Goal: Task Accomplishment & Management: Use online tool/utility

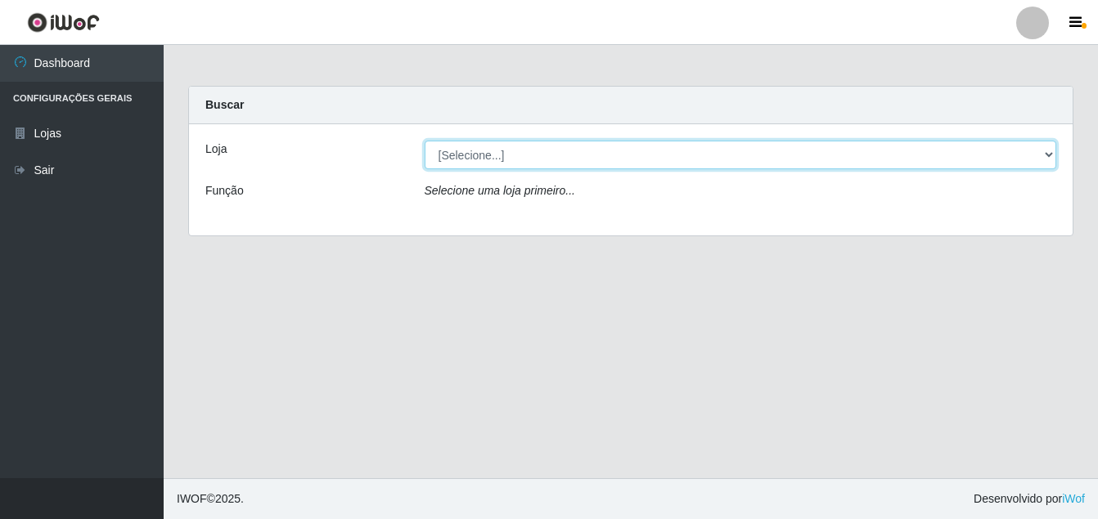
click at [497, 151] on select "[Selecione...] Ajubá Mercado" at bounding box center [741, 155] width 632 height 29
select select "402"
click at [425, 141] on select "[Selecione...] Ajubá Mercado" at bounding box center [741, 155] width 632 height 29
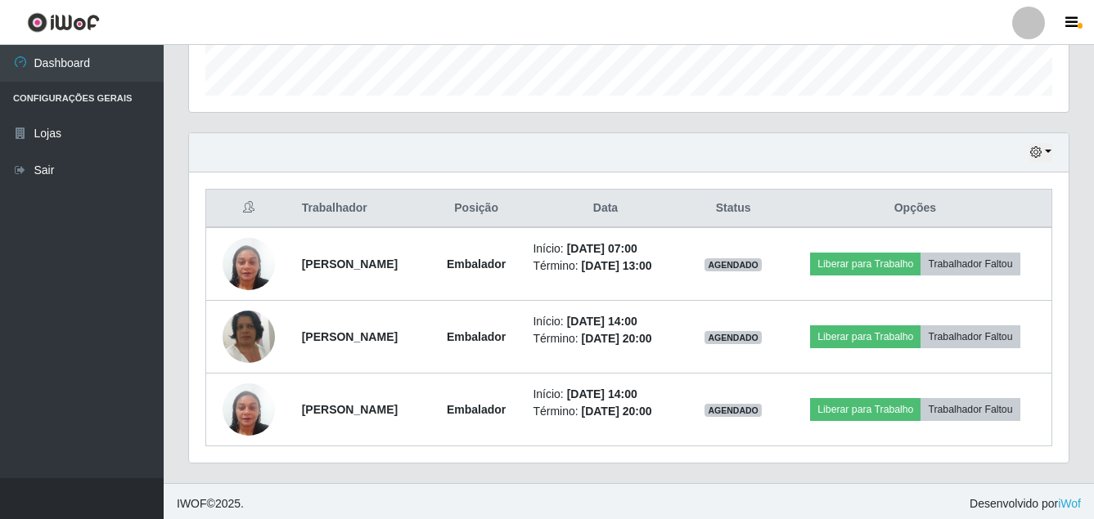
scroll to position [491, 0]
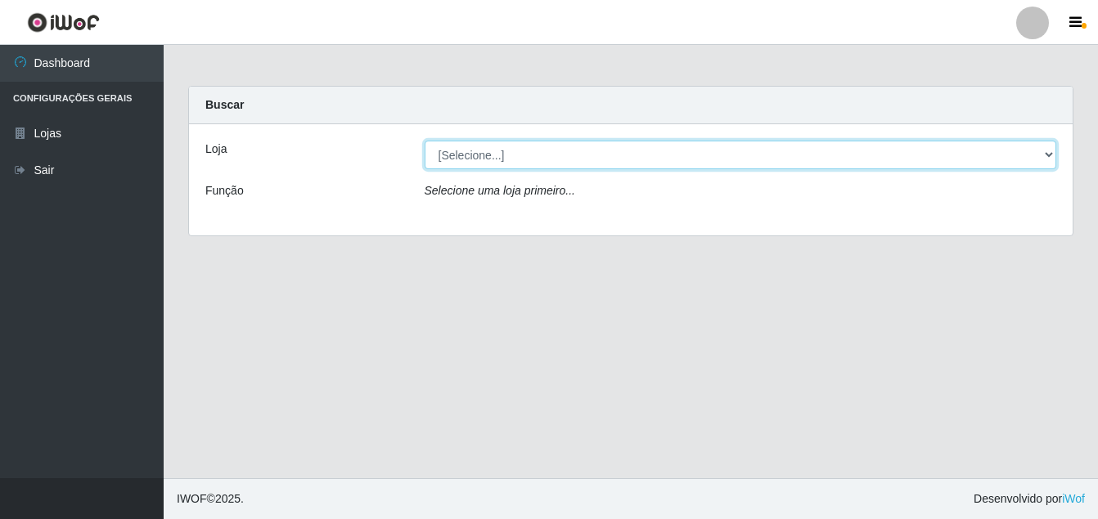
click at [526, 157] on select "[Selecione...] Ajubá Mercado" at bounding box center [741, 155] width 632 height 29
select select "402"
click at [425, 141] on select "[Selecione...] Ajubá Mercado" at bounding box center [741, 155] width 632 height 29
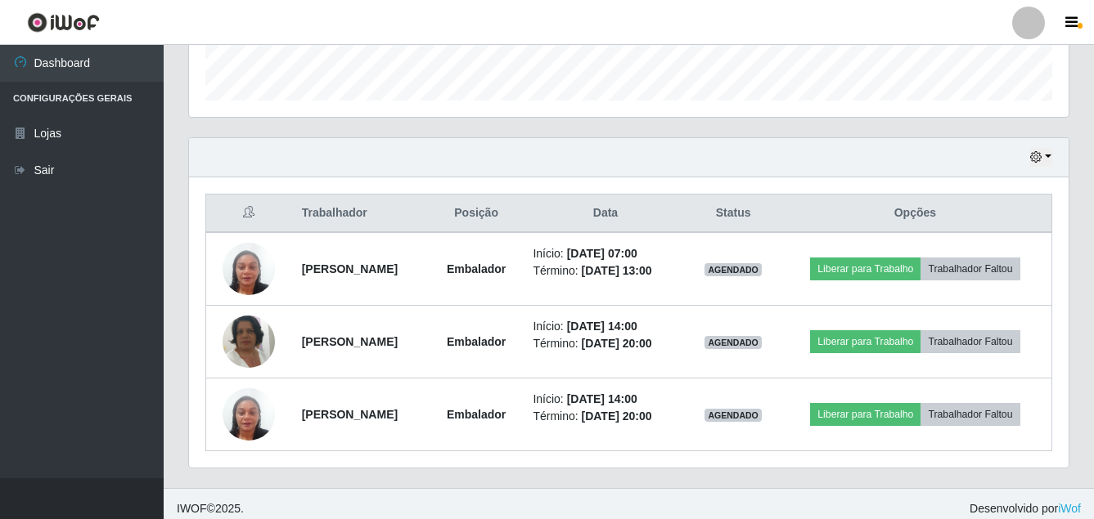
scroll to position [491, 0]
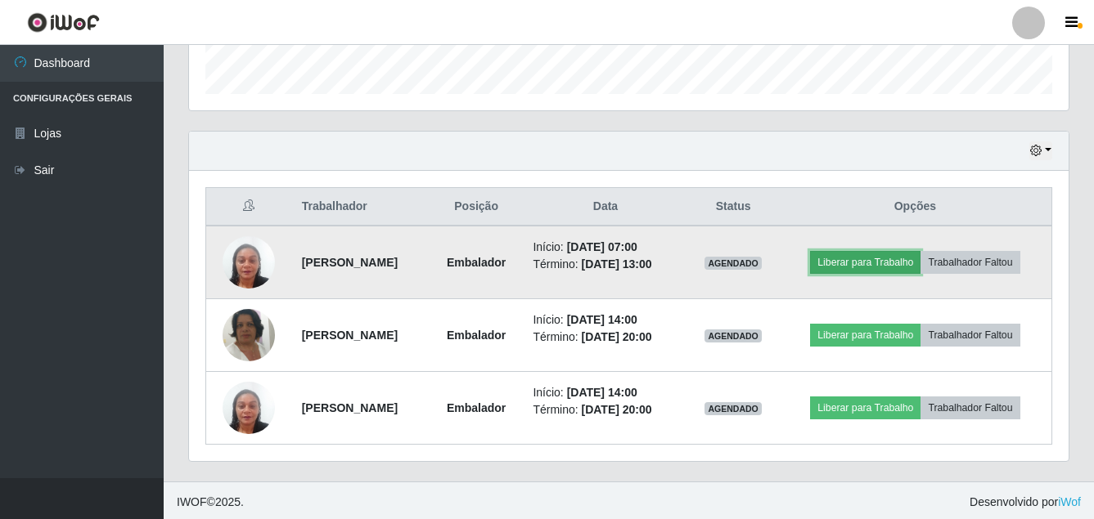
click at [872, 258] on button "Liberar para Trabalho" at bounding box center [865, 262] width 110 height 23
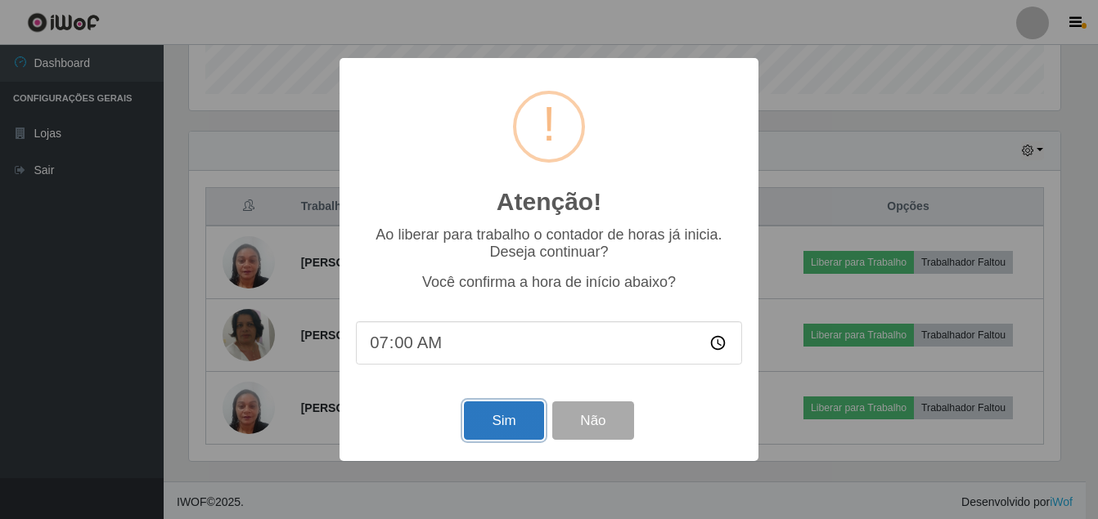
click at [497, 427] on button "Sim" at bounding box center [503, 421] width 79 height 38
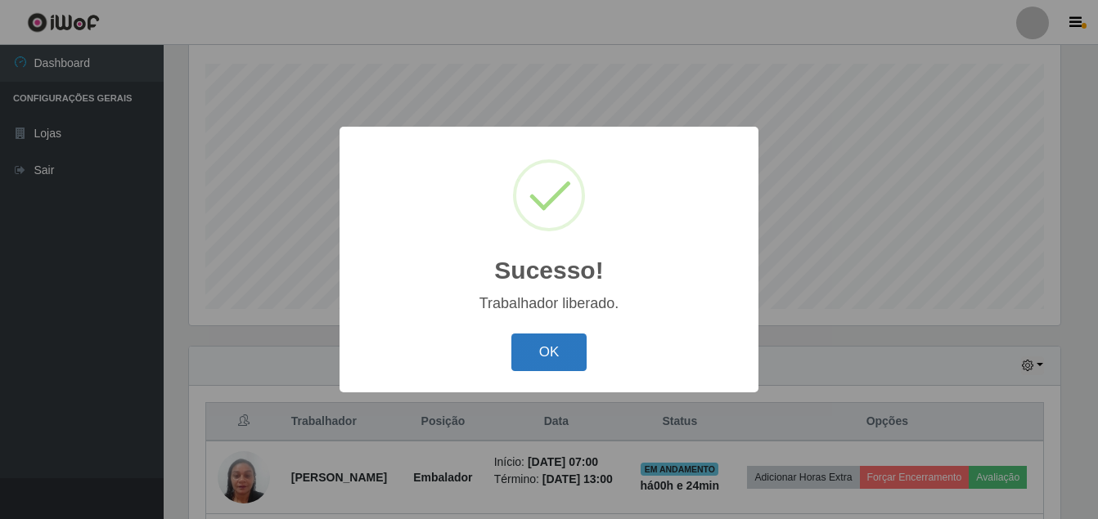
click at [531, 344] on button "OK" at bounding box center [549, 353] width 76 height 38
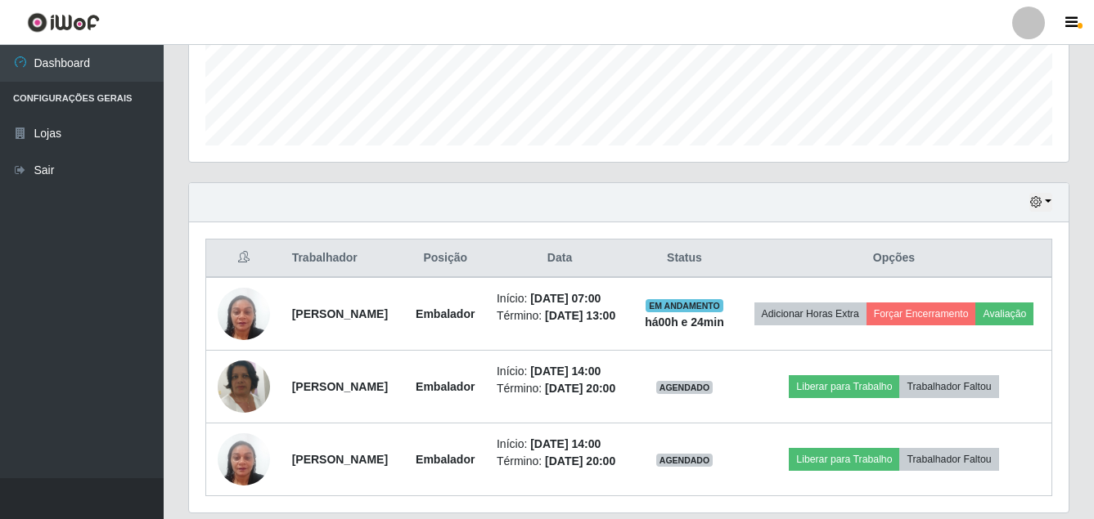
scroll to position [521, 0]
